Goal: Find specific page/section: Find specific page/section

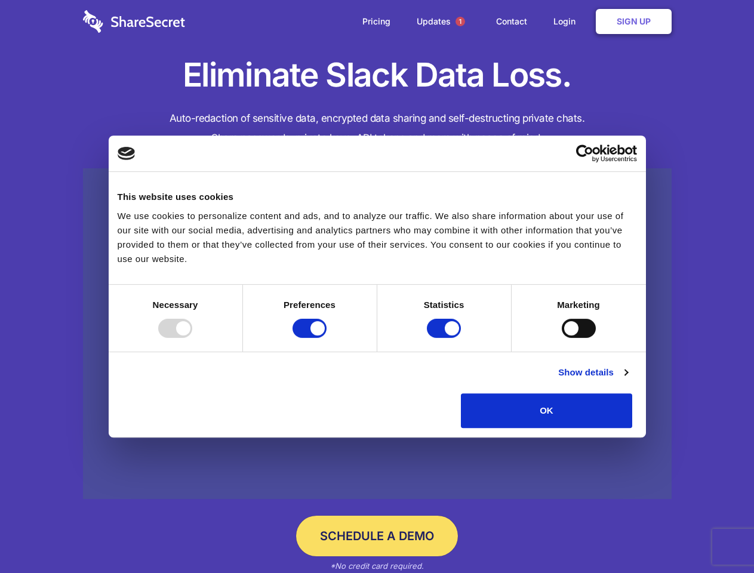
click at [192, 338] on div at bounding box center [175, 328] width 34 height 19
click at [326, 338] on input "Preferences" at bounding box center [309, 328] width 34 height 19
checkbox input "false"
click at [445, 338] on input "Statistics" at bounding box center [444, 328] width 34 height 19
checkbox input "false"
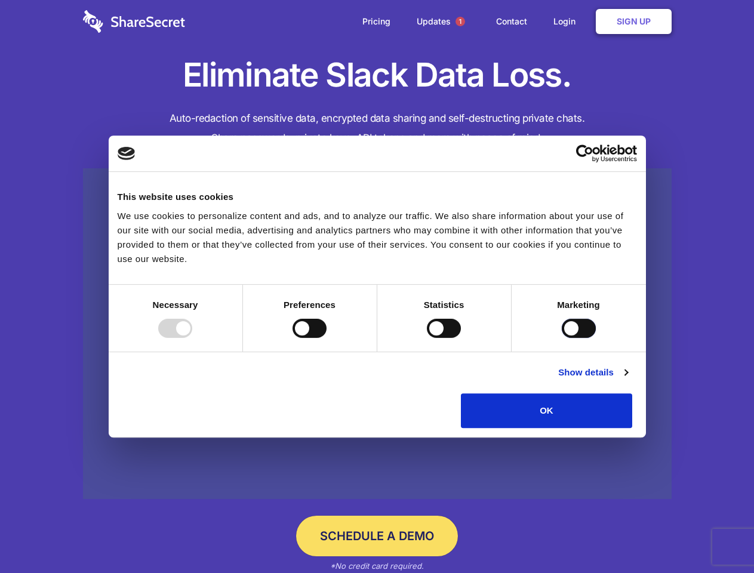
click at [561, 338] on input "Marketing" at bounding box center [578, 328] width 34 height 19
checkbox input "true"
click at [627, 379] on link "Show details" at bounding box center [592, 372] width 69 height 14
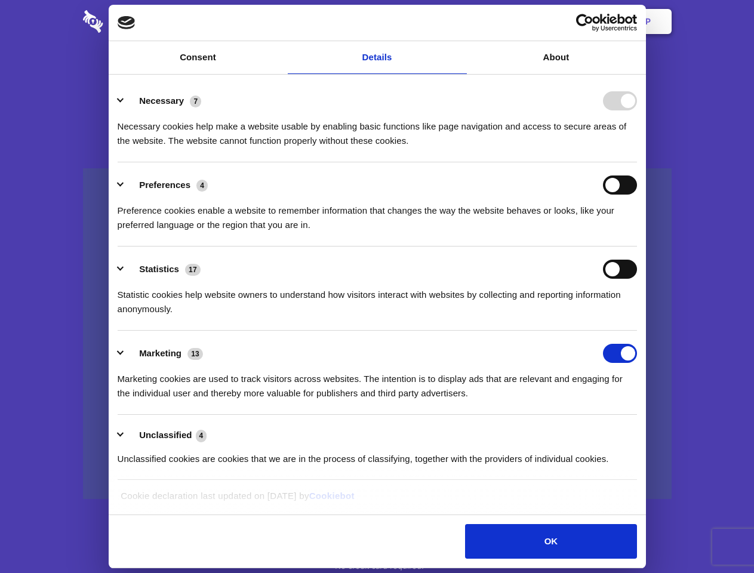
click at [637, 162] on li "Necessary 7 Necessary cookies help make a website usable by enabling basic func…" at bounding box center [377, 120] width 519 height 84
click at [459, 21] on span "1" at bounding box center [460, 22] width 10 height 10
